Goal: Task Accomplishment & Management: Manage account settings

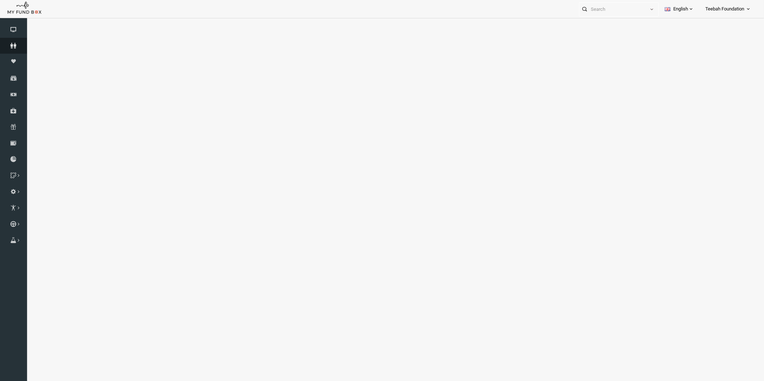
select select "100"
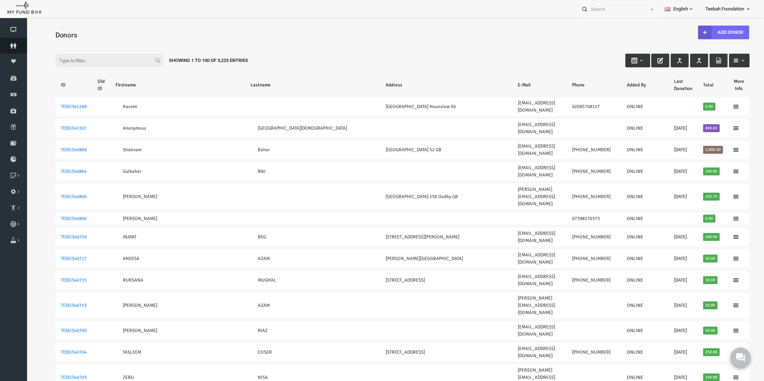
click at [16, 44] on icon at bounding box center [13, 46] width 27 height 6
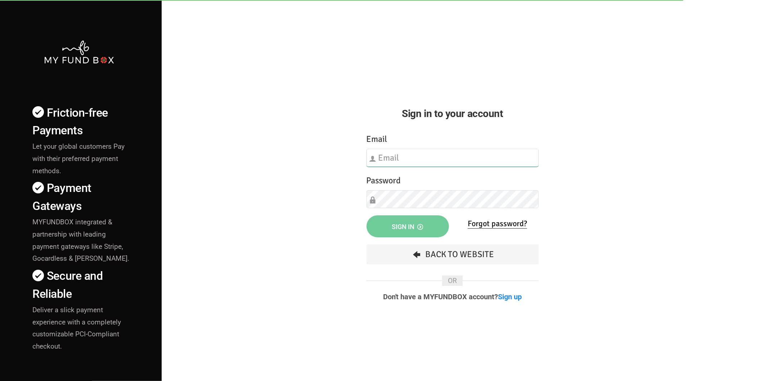
type input "[EMAIL_ADDRESS][DOMAIN_NAME]"
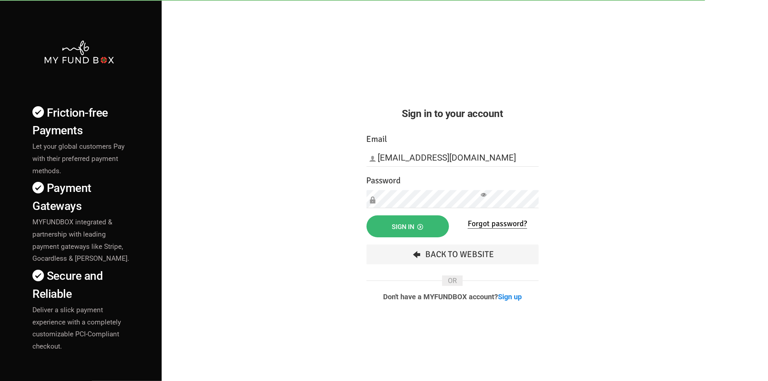
click at [412, 227] on span "Sign in" at bounding box center [407, 227] width 31 height 8
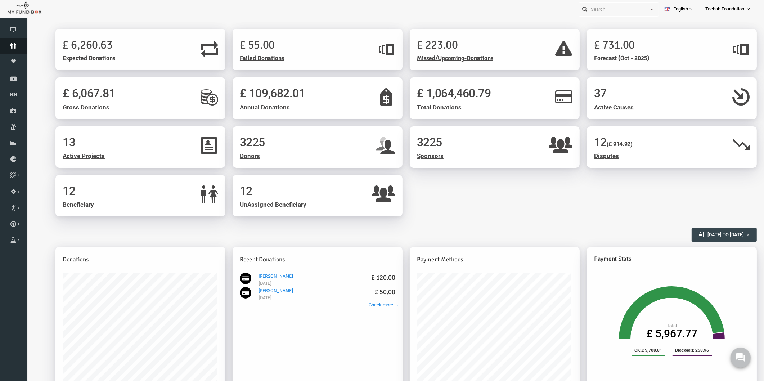
click at [13, 39] on link "Donors" at bounding box center [13, 46] width 27 height 16
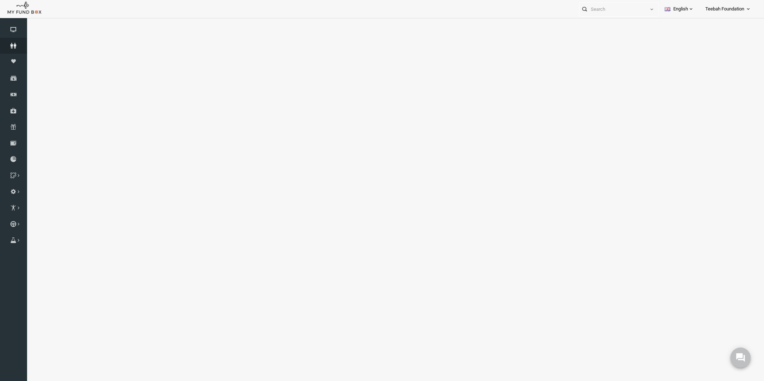
select select "100"
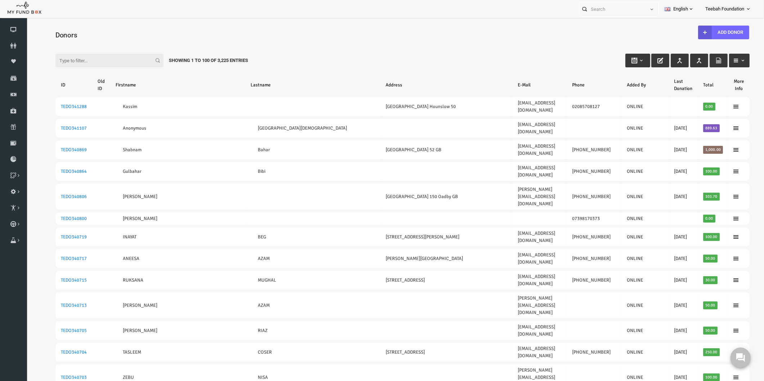
click at [61, 57] on input "Filter:" at bounding box center [95, 61] width 108 height 14
paste input "hafsah.esmail@sky.com"
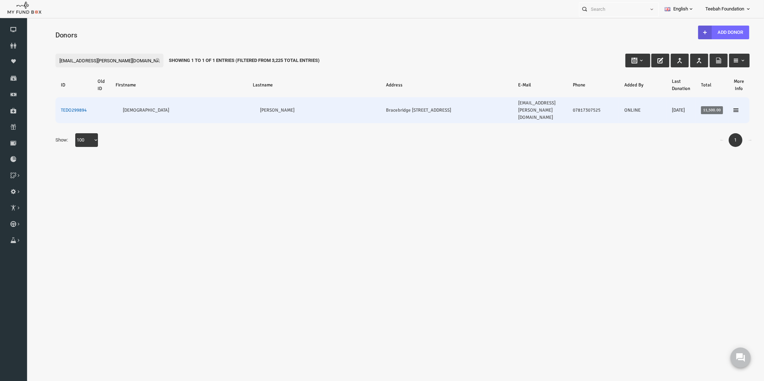
type input "hafsah.esmail@sky.com"
click at [46, 107] on link "TEDO299894" at bounding box center [59, 110] width 26 height 6
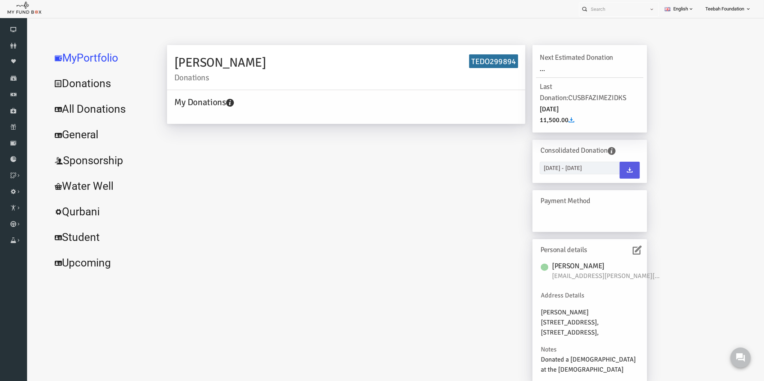
click at [622, 251] on icon at bounding box center [622, 249] width 9 height 9
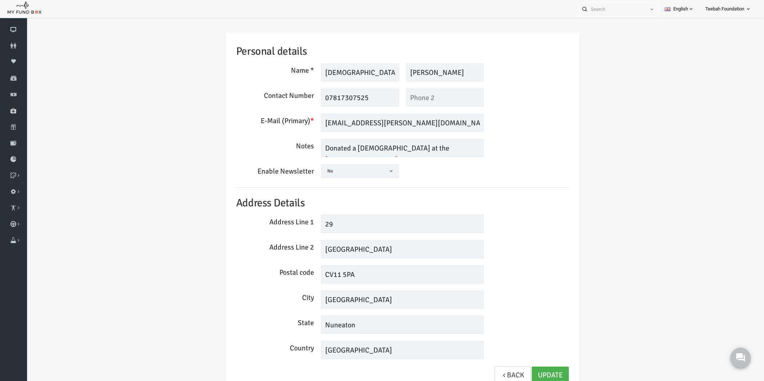
click at [144, 95] on div "Personal details Name * Hafsah Description allows upto maximum of 255 character…" at bounding box center [387, 214] width 723 height 384
click at [411, 184] on div "Personal details Name * Hafsah Description allows upto maximum of 255 character…" at bounding box center [387, 211] width 347 height 359
click at [402, 170] on div "Yes No No" at bounding box center [388, 171] width 170 height 14
click at [540, 193] on div "Personal details Name * Hafsah Description allows upto maximum of 255 character…" at bounding box center [387, 211] width 347 height 359
click at [601, 135] on div "Personal details Name * Hafsah Description allows upto maximum of 255 character…" at bounding box center [387, 214] width 723 height 384
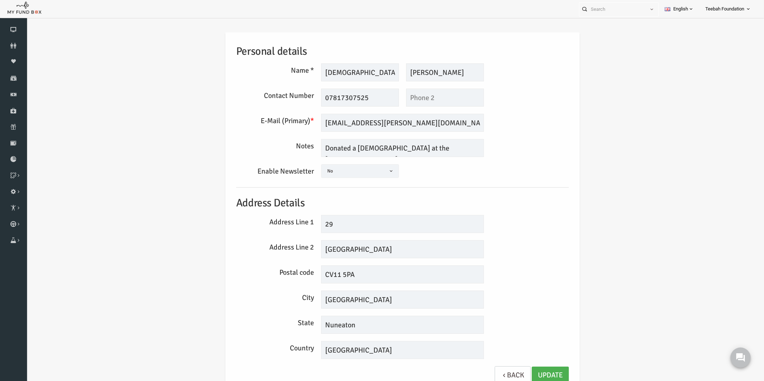
click at [573, 194] on div "Personal details Name * Hafsah Description allows upto maximum of 255 character…" at bounding box center [387, 214] width 723 height 384
